Goal: Task Accomplishment & Management: Complete application form

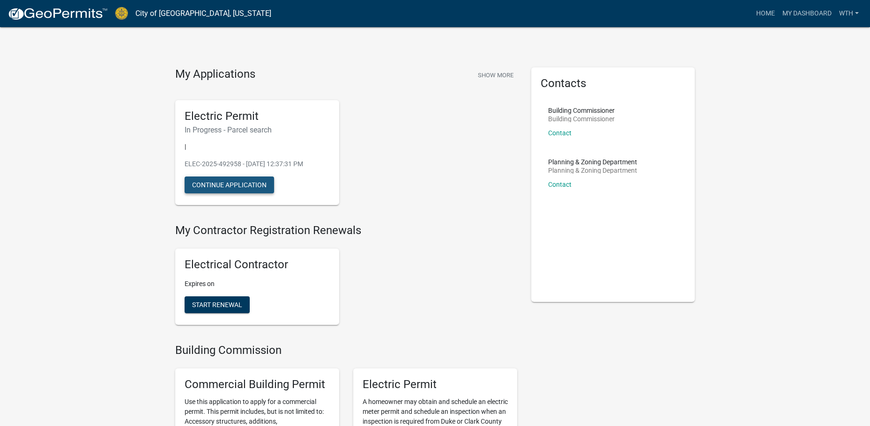
click at [245, 184] on button "Continue Application" at bounding box center [230, 185] width 90 height 17
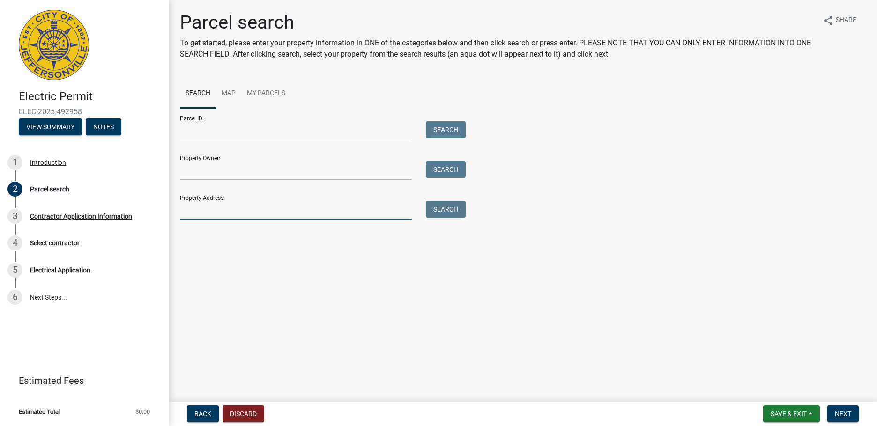
click at [224, 210] on input "Property Address:" at bounding box center [296, 210] width 232 height 19
click at [216, 213] on input "Property Address:" at bounding box center [296, 210] width 232 height 19
type input "[STREET_ADDRESS]"
click at [458, 207] on button "Search" at bounding box center [446, 209] width 40 height 17
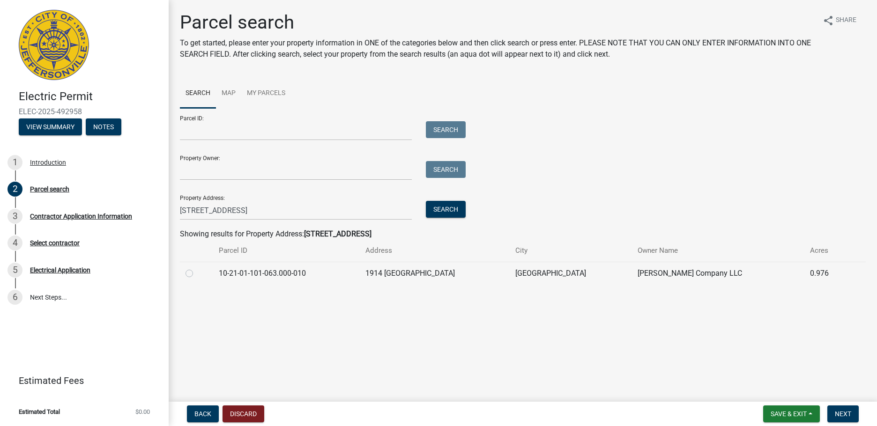
click at [197, 268] on label at bounding box center [197, 268] width 0 height 0
click at [197, 274] on input "radio" at bounding box center [200, 271] width 6 height 6
radio input "true"
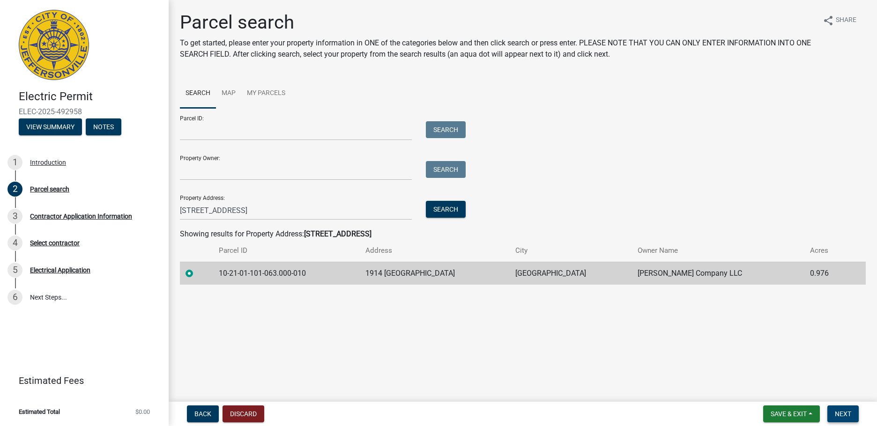
click at [849, 415] on span "Next" at bounding box center [843, 414] width 16 height 7
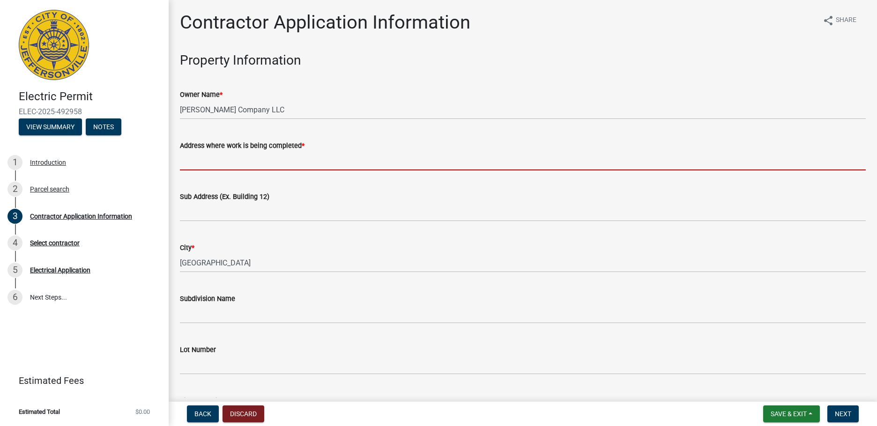
click at [298, 159] on input "Address where work is being completed *" at bounding box center [523, 160] width 686 height 19
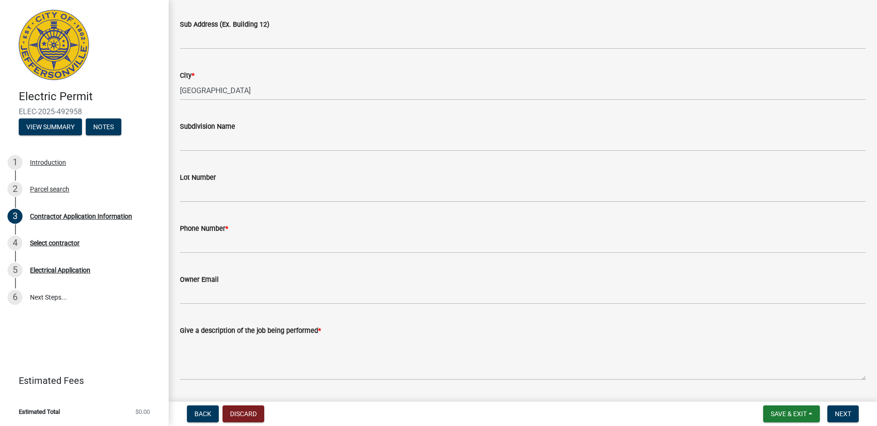
scroll to position [187, 0]
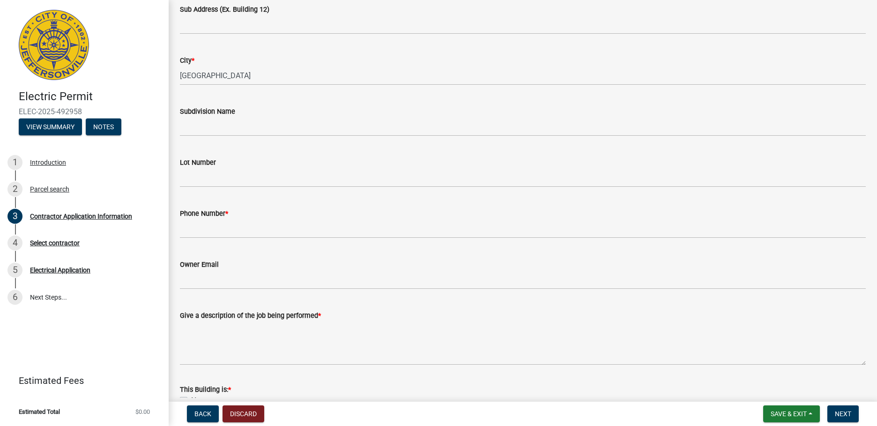
type input "[STREET_ADDRESS]"
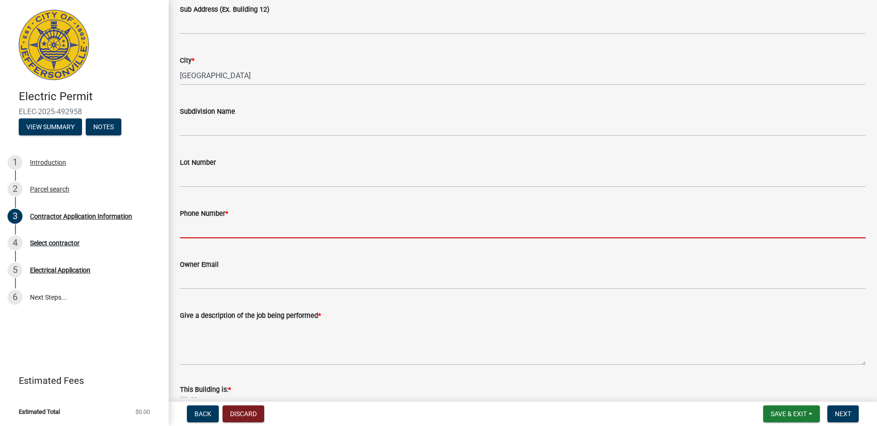
click at [223, 227] on input "Phone Number *" at bounding box center [523, 228] width 686 height 19
paste input "[PHONE_NUMBER]"
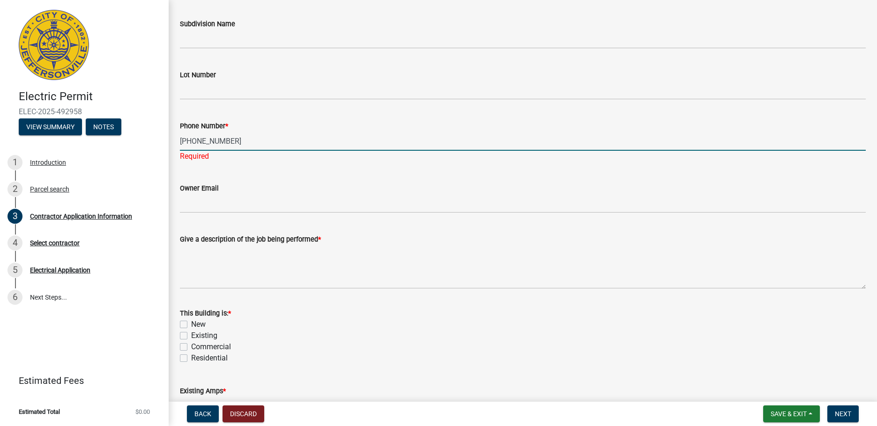
scroll to position [281, 0]
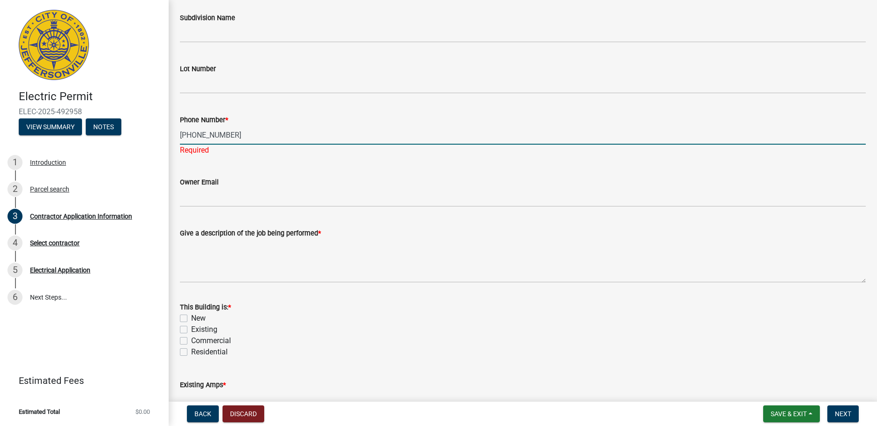
type input "[PHONE_NUMBER]"
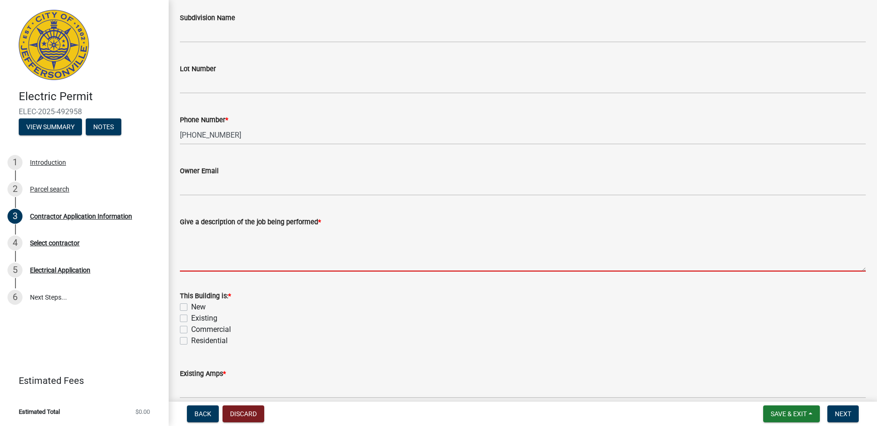
click at [251, 270] on textarea "Give a description of the job being performed *" at bounding box center [523, 250] width 686 height 44
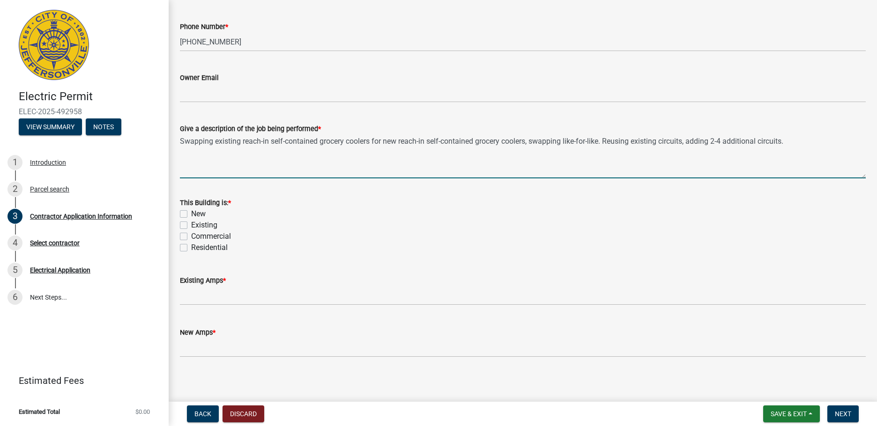
scroll to position [375, 0]
type textarea "Swapping existing reach-in self-contained grocery coolers for new reach-in self…"
click at [191, 221] on label "Existing" at bounding box center [204, 224] width 26 height 11
click at [191, 221] on input "Existing" at bounding box center [194, 222] width 6 height 6
checkbox input "true"
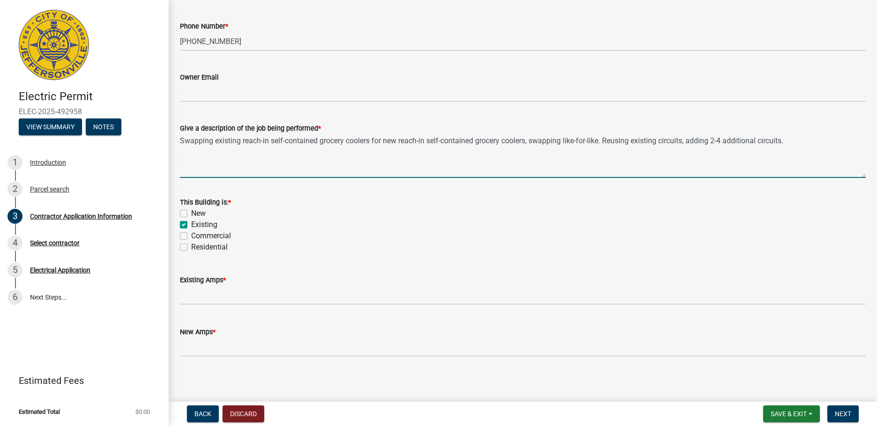
checkbox input "false"
checkbox input "true"
checkbox input "false"
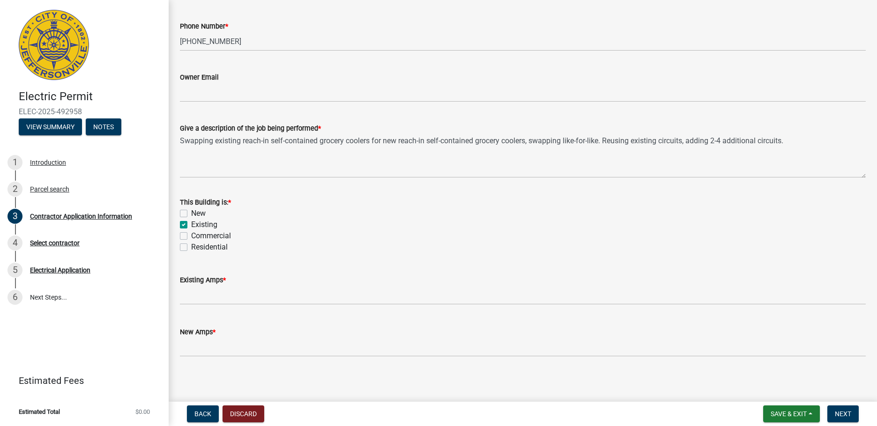
click at [191, 233] on label "Commercial" at bounding box center [211, 236] width 40 height 11
click at [191, 233] on input "Commercial" at bounding box center [194, 234] width 6 height 6
checkbox input "true"
checkbox input "false"
checkbox input "true"
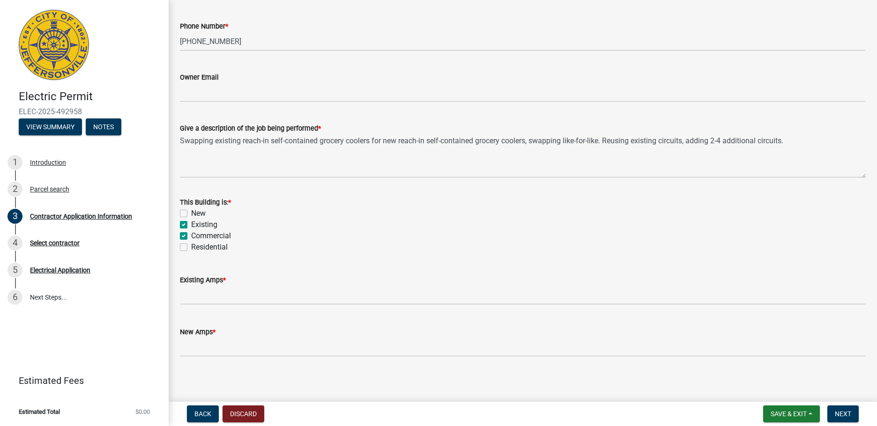
checkbox input "true"
checkbox input "false"
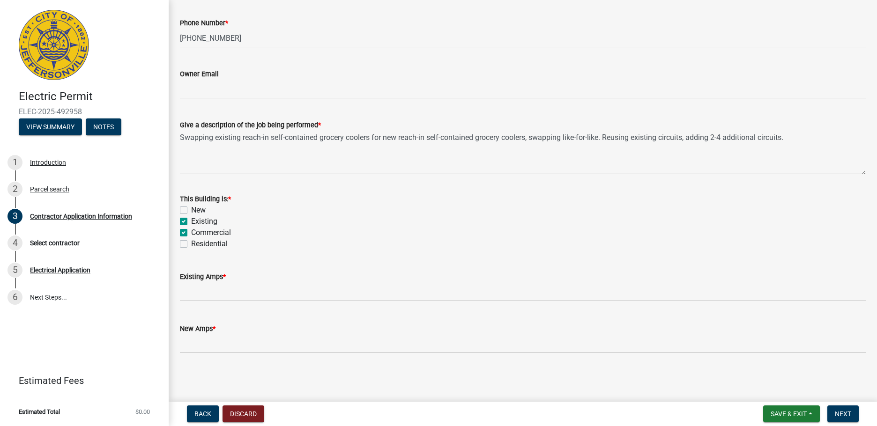
scroll to position [379, 0]
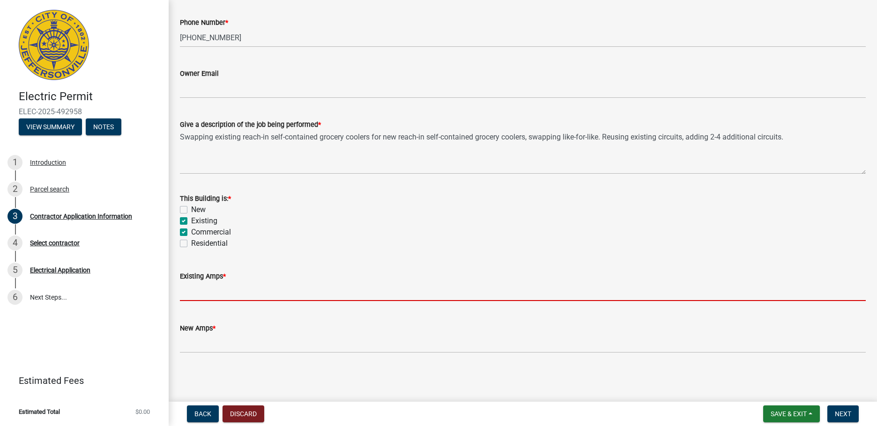
click at [245, 291] on input "text" at bounding box center [523, 291] width 686 height 19
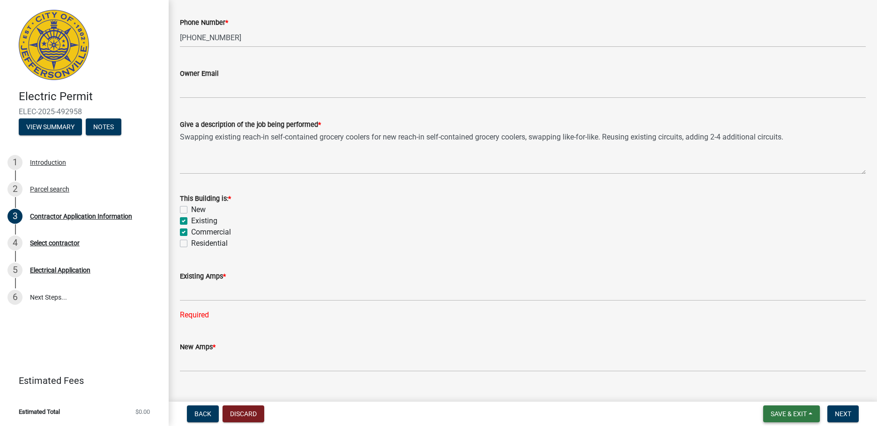
click at [796, 413] on span "Save & Exit" at bounding box center [789, 414] width 36 height 7
click at [782, 391] on button "Save & Exit" at bounding box center [782, 390] width 75 height 22
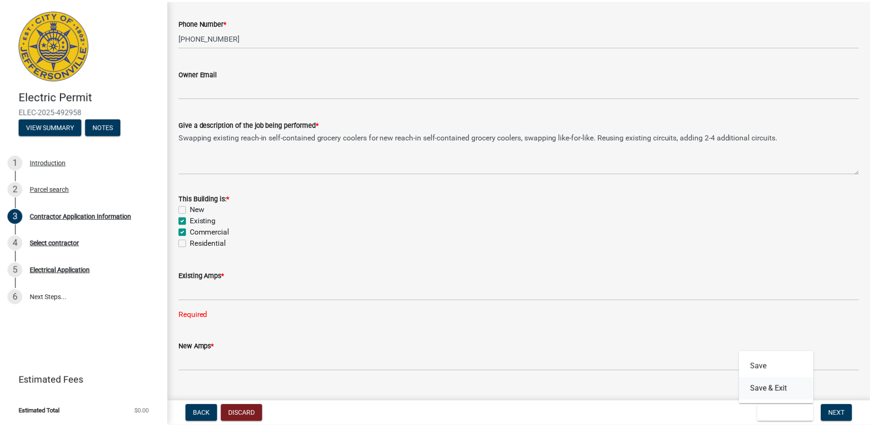
scroll to position [0, 0]
